Goal: Check status: Check status

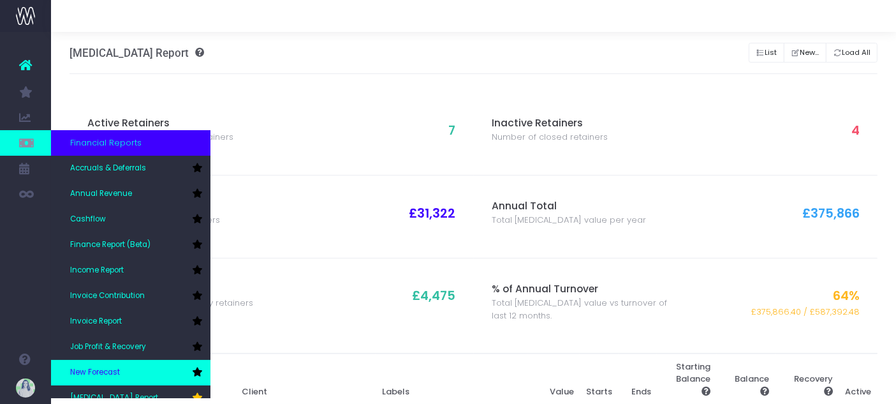
click at [127, 367] on link "New Forecast" at bounding box center [130, 373] width 159 height 26
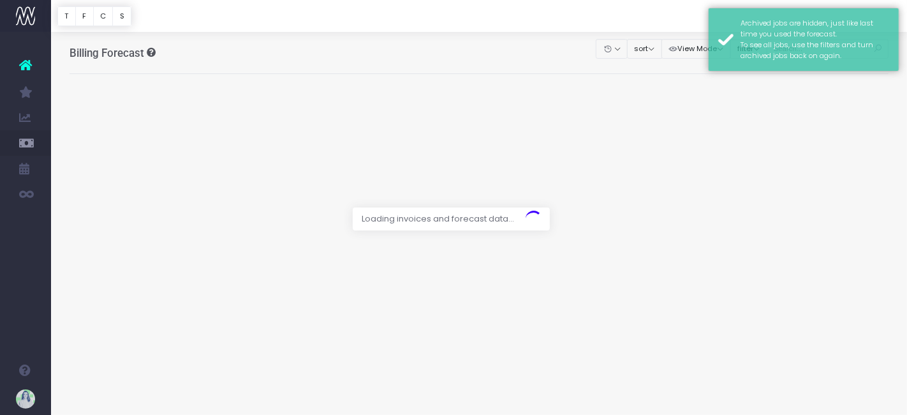
drag, startPoint x: 233, startPoint y: 281, endPoint x: 115, endPoint y: 144, distance: 180.5
click at [115, 144] on div at bounding box center [453, 207] width 907 height 415
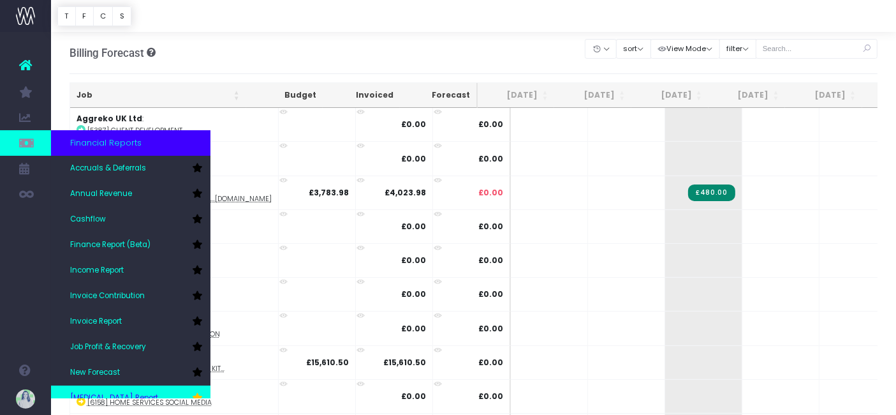
click at [147, 392] on link "[MEDICAL_DATA] Report" at bounding box center [130, 398] width 159 height 26
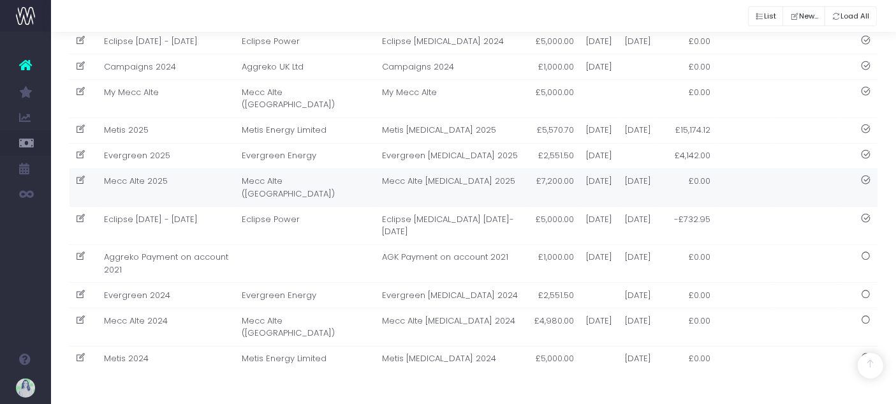
scroll to position [411, 0]
click at [219, 149] on td "Evergreen 2025" at bounding box center [167, 156] width 138 height 26
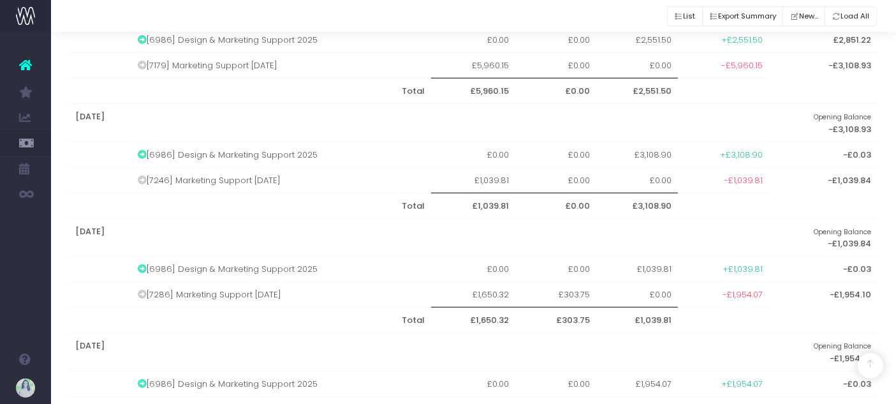
scroll to position [1009, 0]
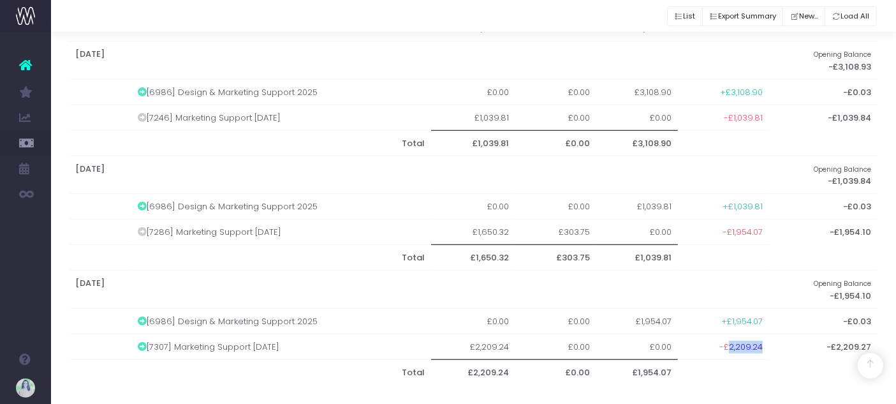
drag, startPoint x: 728, startPoint y: 344, endPoint x: 762, endPoint y: 343, distance: 33.8
click at [762, 343] on td "-£2,209.24" at bounding box center [723, 347] width 91 height 26
copy span "2,209.24"
